Goal: Find specific page/section: Find specific page/section

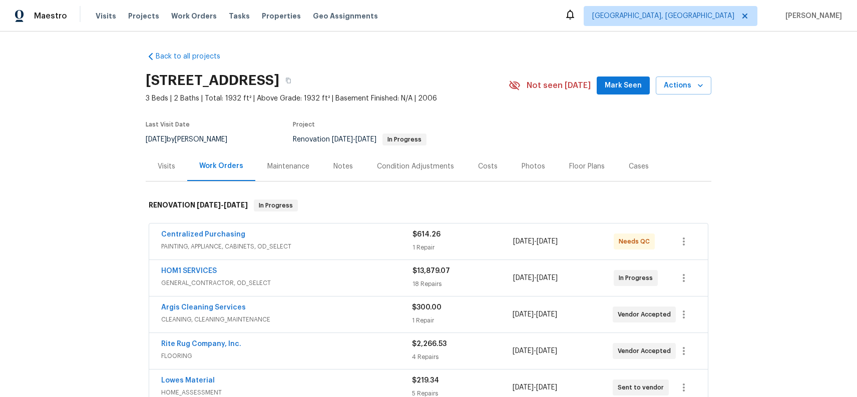
scroll to position [59, 0]
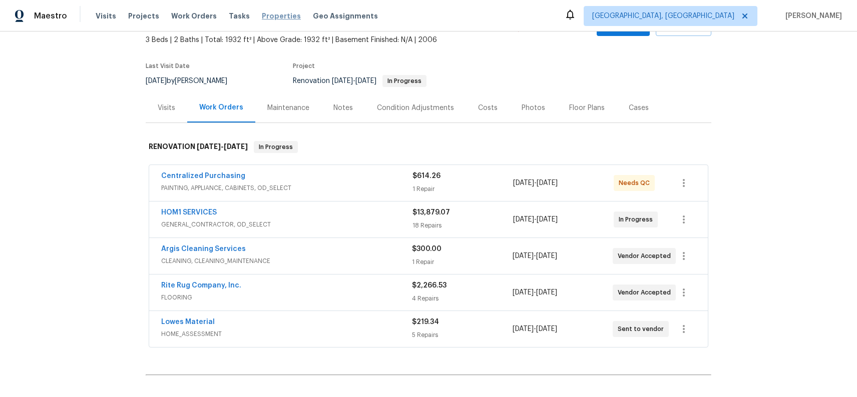
click at [276, 16] on span "Properties" at bounding box center [281, 16] width 39 height 10
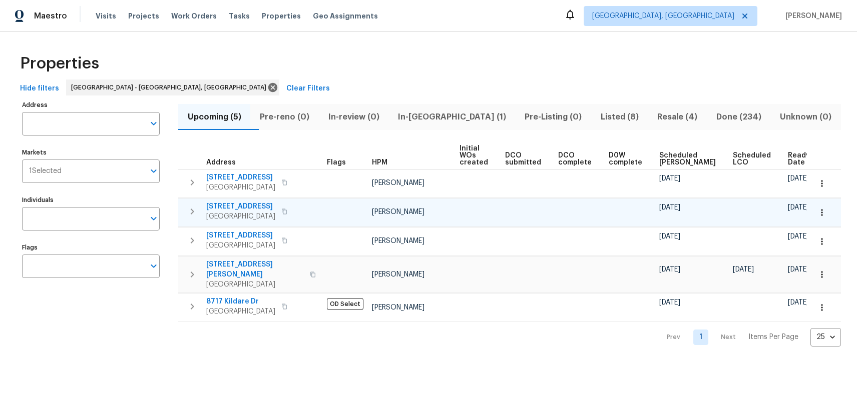
click at [236, 205] on span "[STREET_ADDRESS]" at bounding box center [240, 207] width 69 height 10
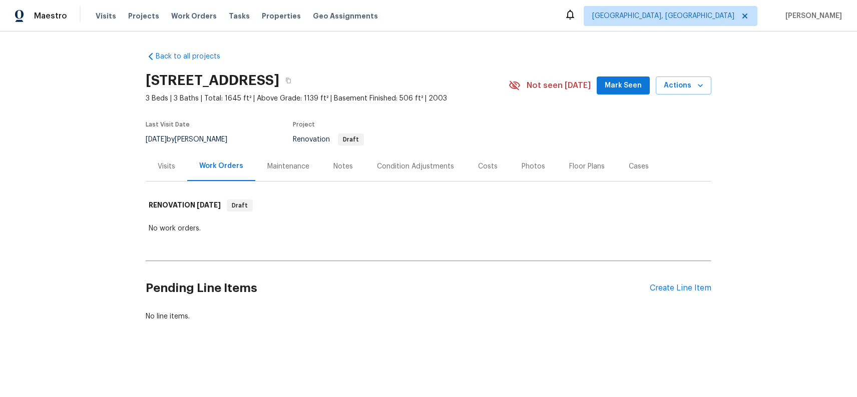
click at [478, 167] on div "Costs" at bounding box center [488, 167] width 20 height 10
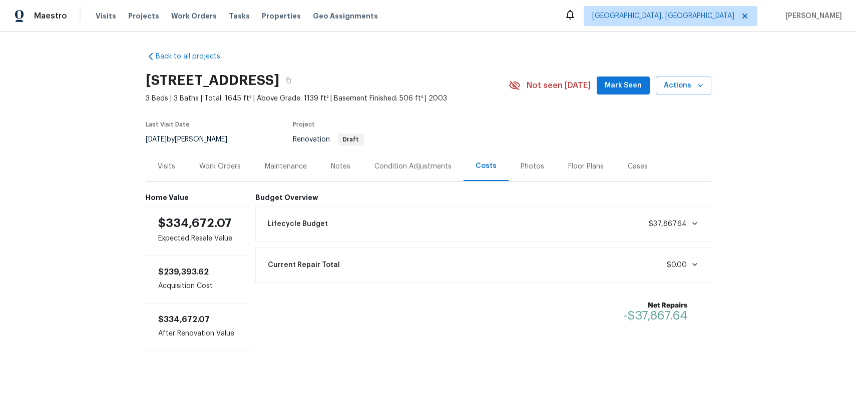
click at [331, 170] on div "Notes" at bounding box center [341, 167] width 20 height 10
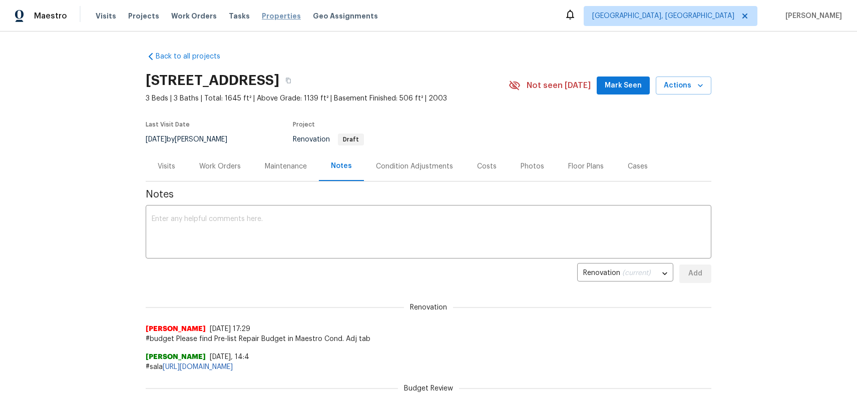
click at [264, 14] on span "Properties" at bounding box center [281, 16] width 39 height 10
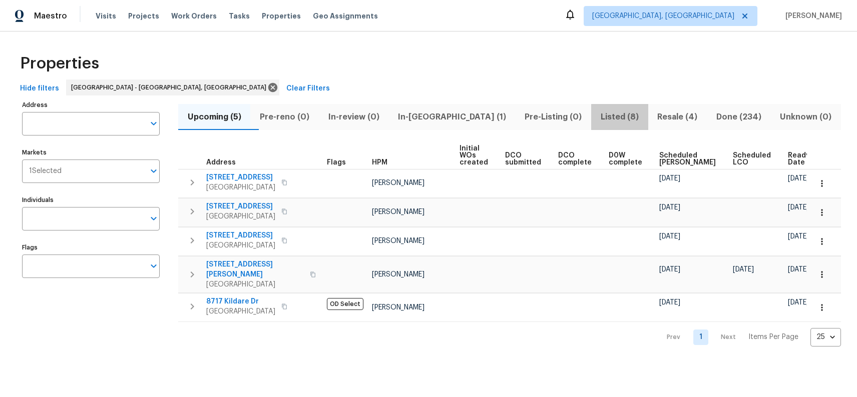
click at [608, 124] on span "Listed (8)" at bounding box center [619, 117] width 45 height 14
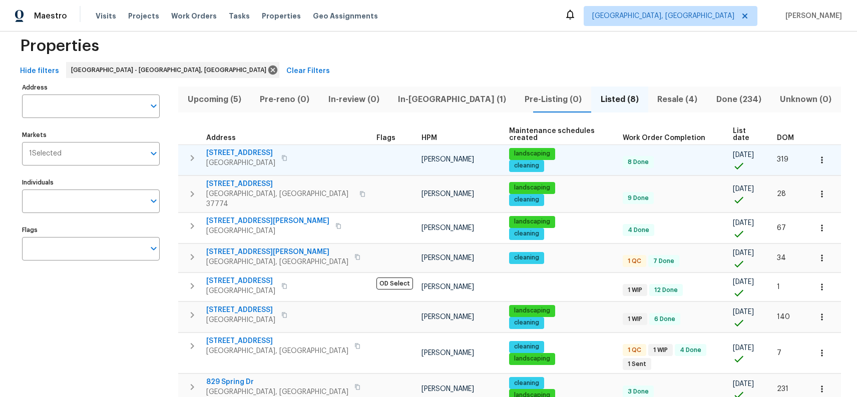
scroll to position [27, 0]
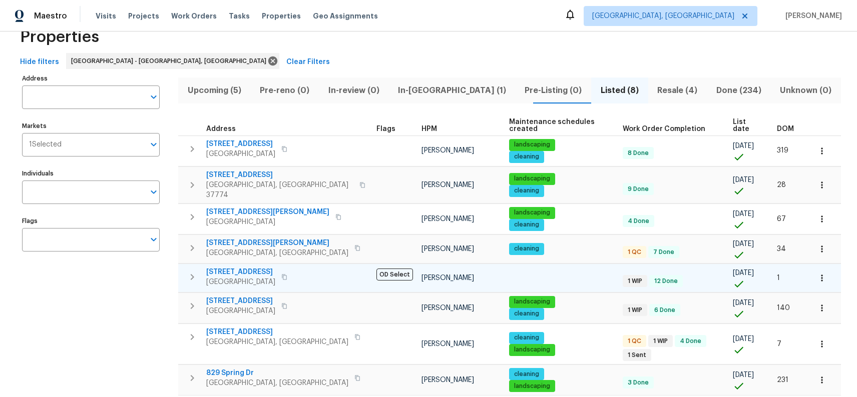
click at [243, 267] on span "42 Palisades Pkwy" at bounding box center [240, 272] width 69 height 10
